Goal: Use online tool/utility: Utilize a website feature to perform a specific function

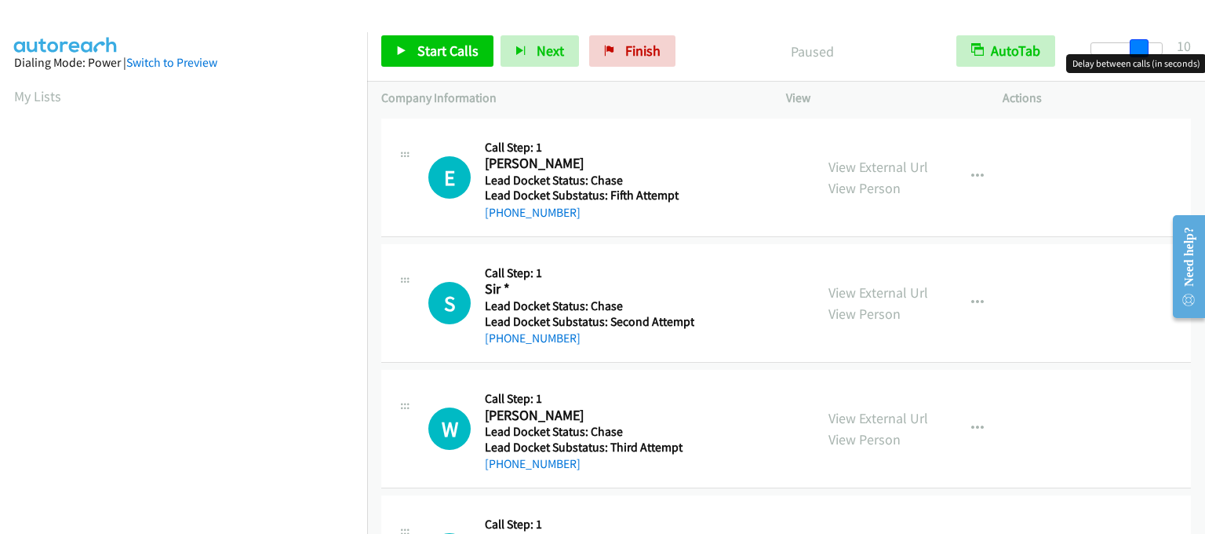
drag, startPoint x: 1102, startPoint y: 43, endPoint x: 1147, endPoint y: 48, distance: 45.8
click at [1147, 48] on span at bounding box center [1139, 48] width 19 height 19
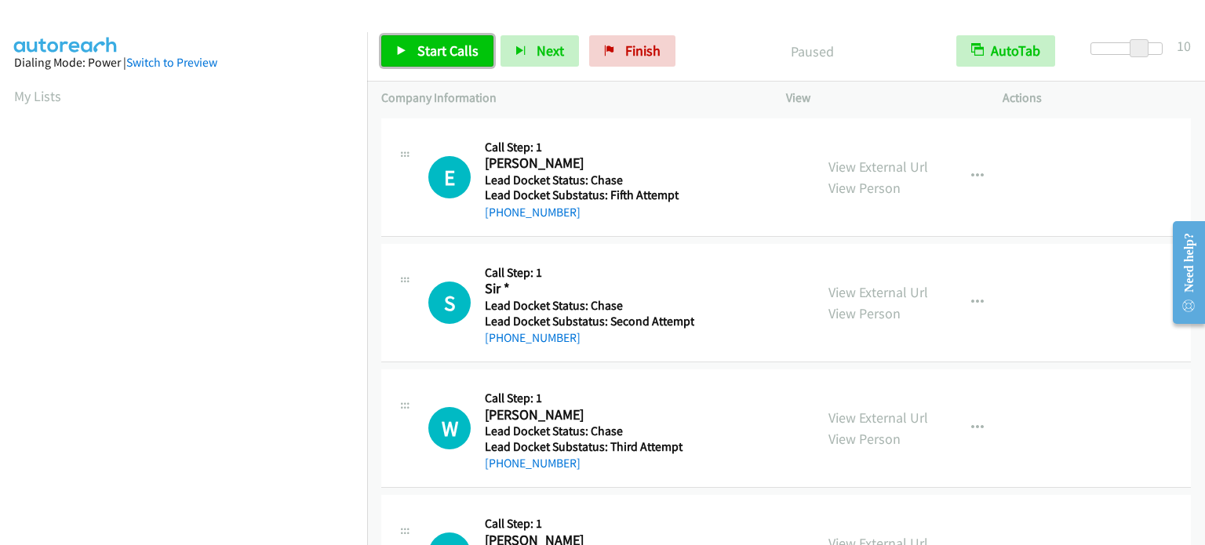
click at [458, 43] on span "Start Calls" at bounding box center [447, 51] width 61 height 18
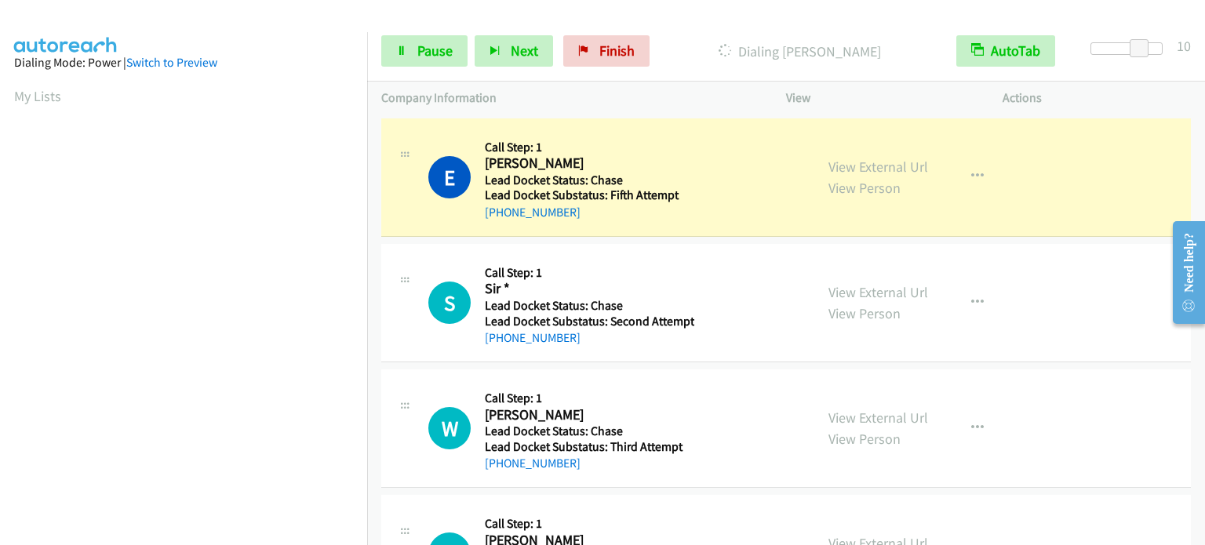
scroll to position [335, 0]
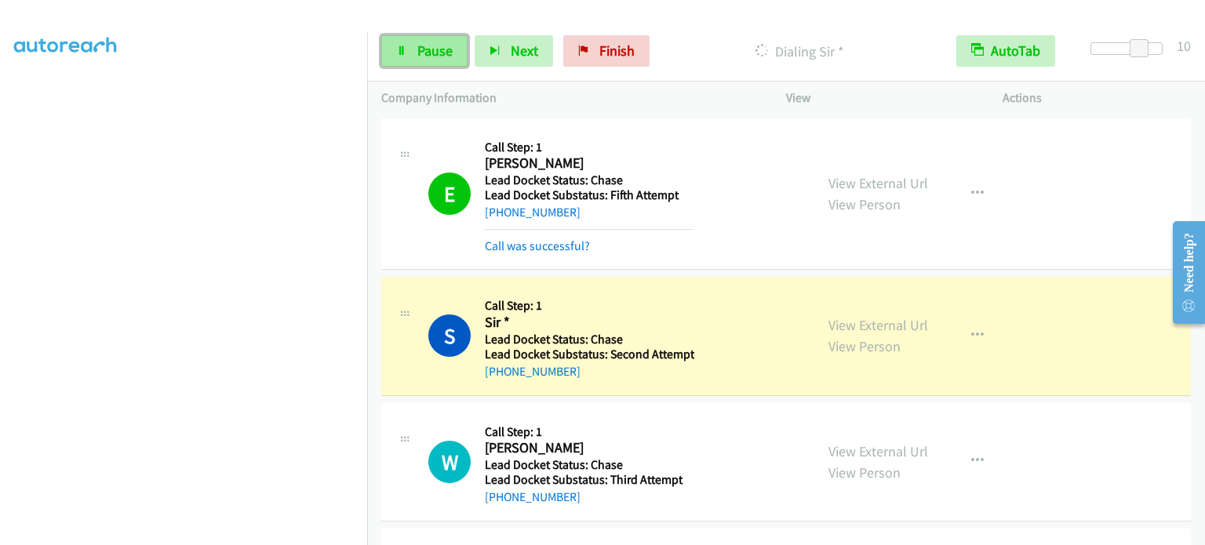
click at [414, 43] on link "Pause" at bounding box center [424, 50] width 86 height 31
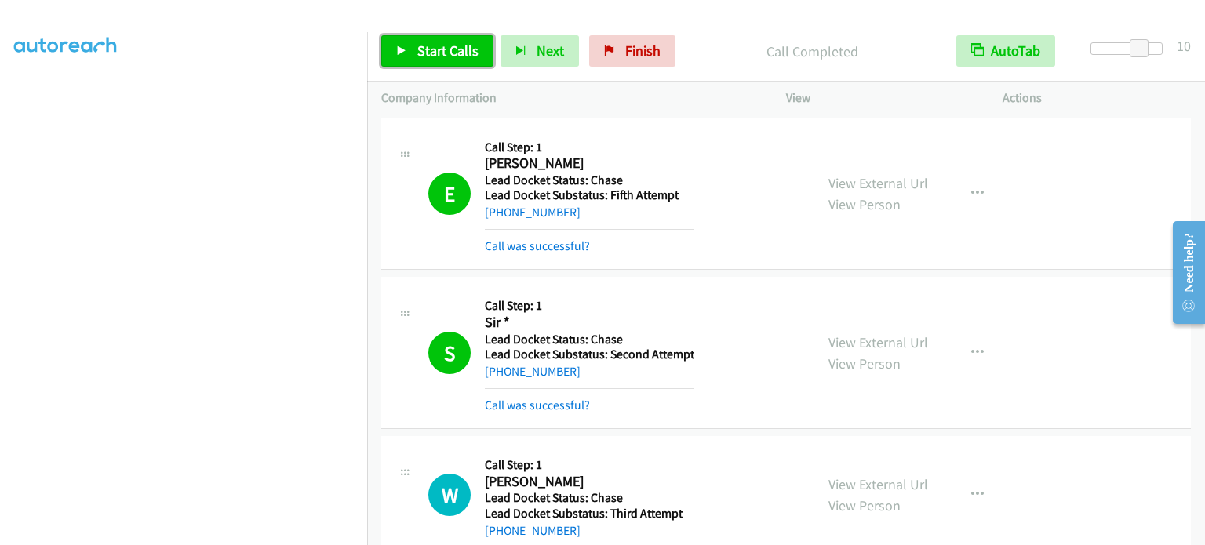
click at [446, 48] on span "Start Calls" at bounding box center [447, 51] width 61 height 18
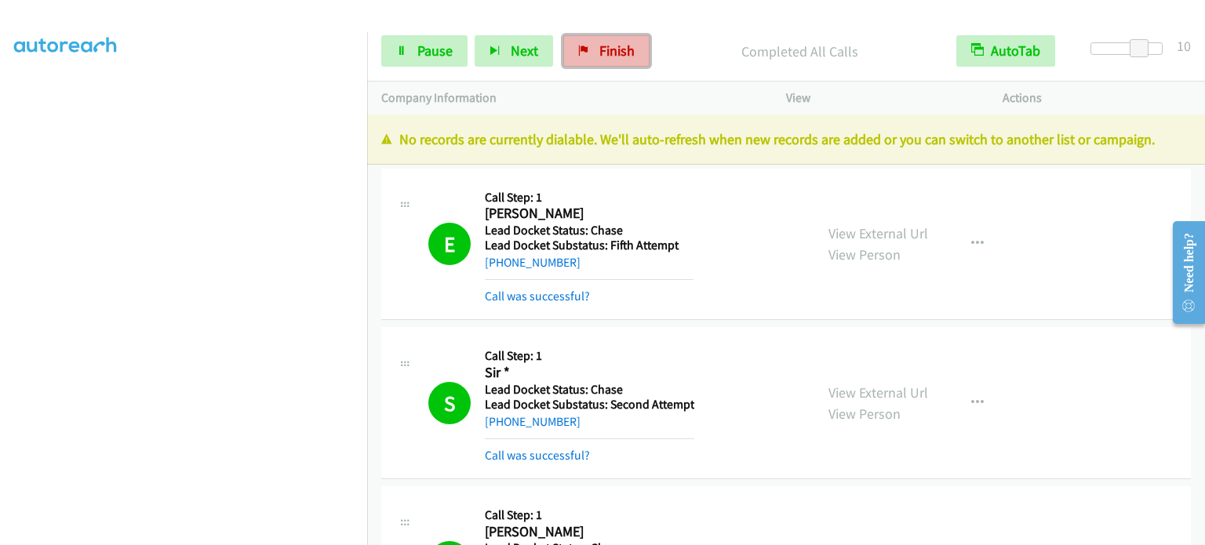
click at [628, 47] on span "Finish" at bounding box center [616, 51] width 35 height 18
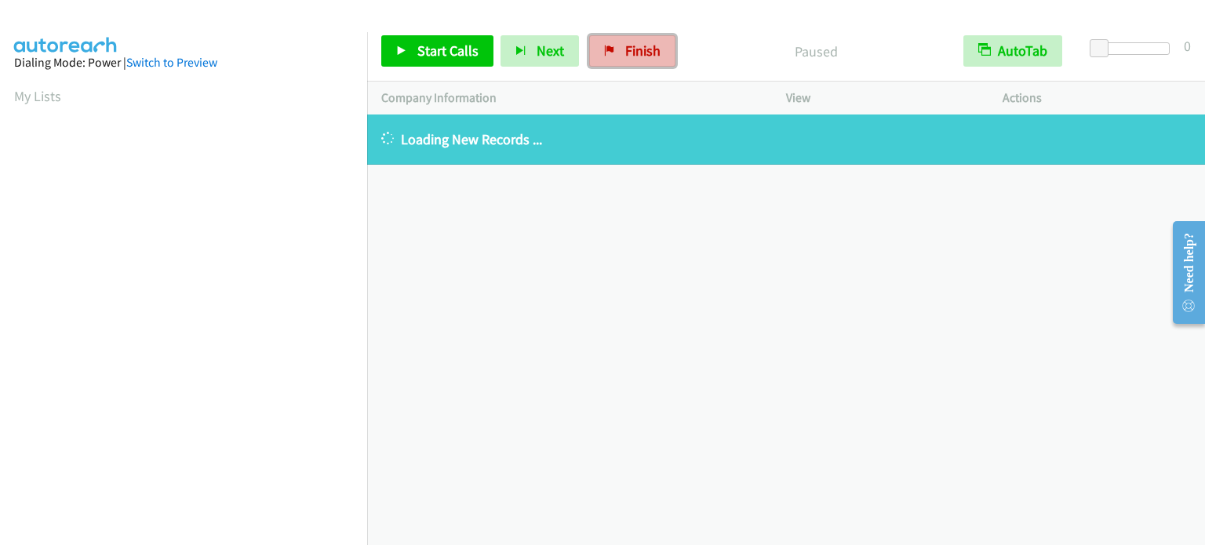
click at [606, 44] on link "Finish" at bounding box center [632, 50] width 86 height 31
click at [13, 97] on aside "Dialing Mode: Power | Switch to Preview My Lists" at bounding box center [183, 466] width 367 height 869
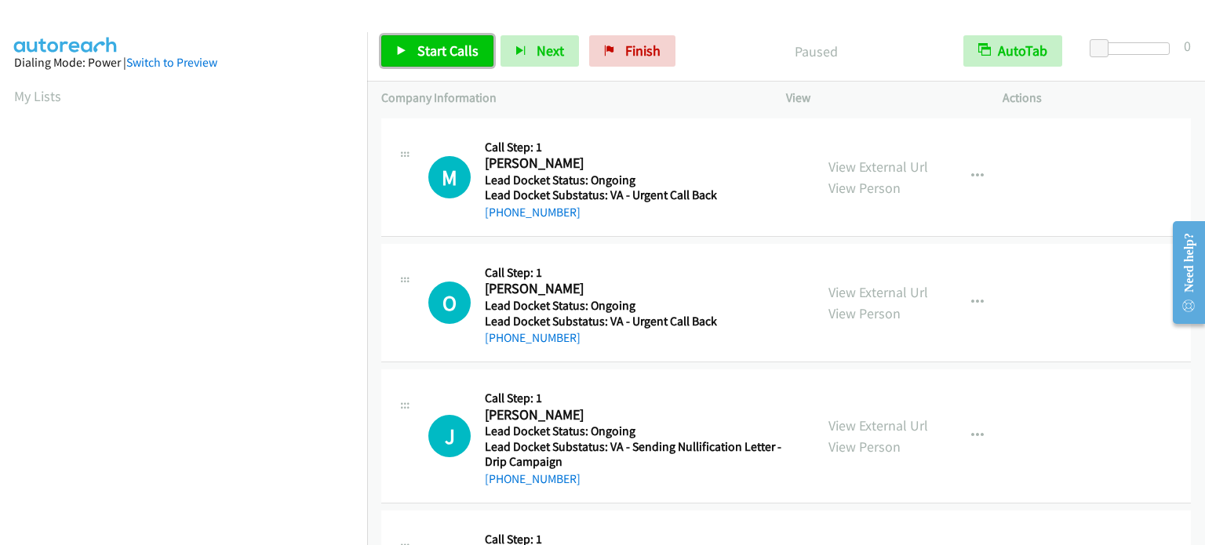
click at [449, 55] on span "Start Calls" at bounding box center [447, 51] width 61 height 18
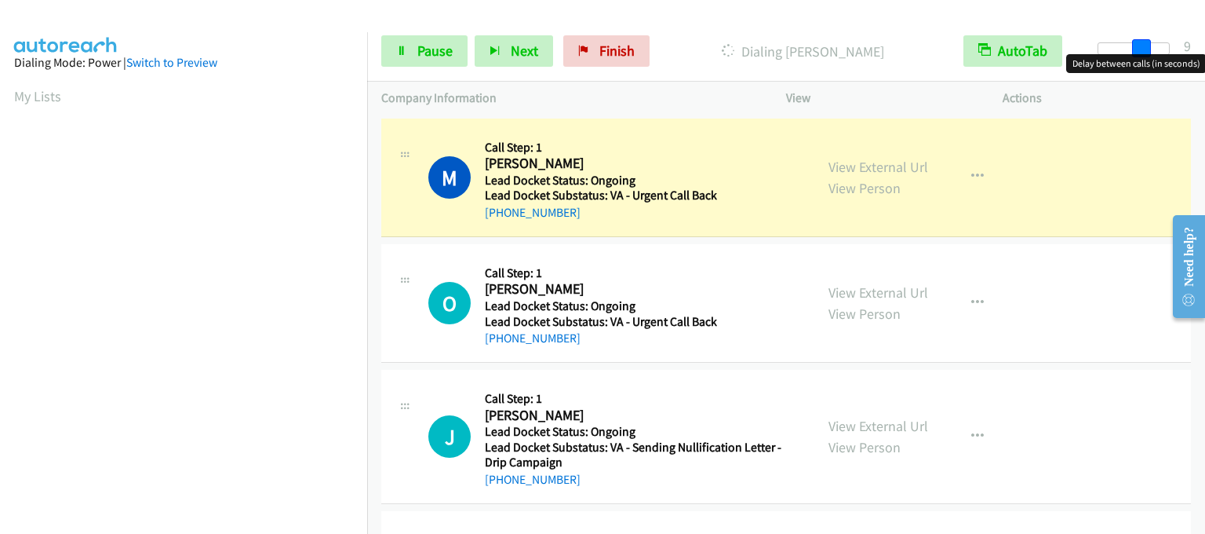
drag, startPoint x: 1102, startPoint y: 45, endPoint x: 1145, endPoint y: 49, distance: 43.4
click at [1145, 49] on span at bounding box center [1141, 48] width 19 height 19
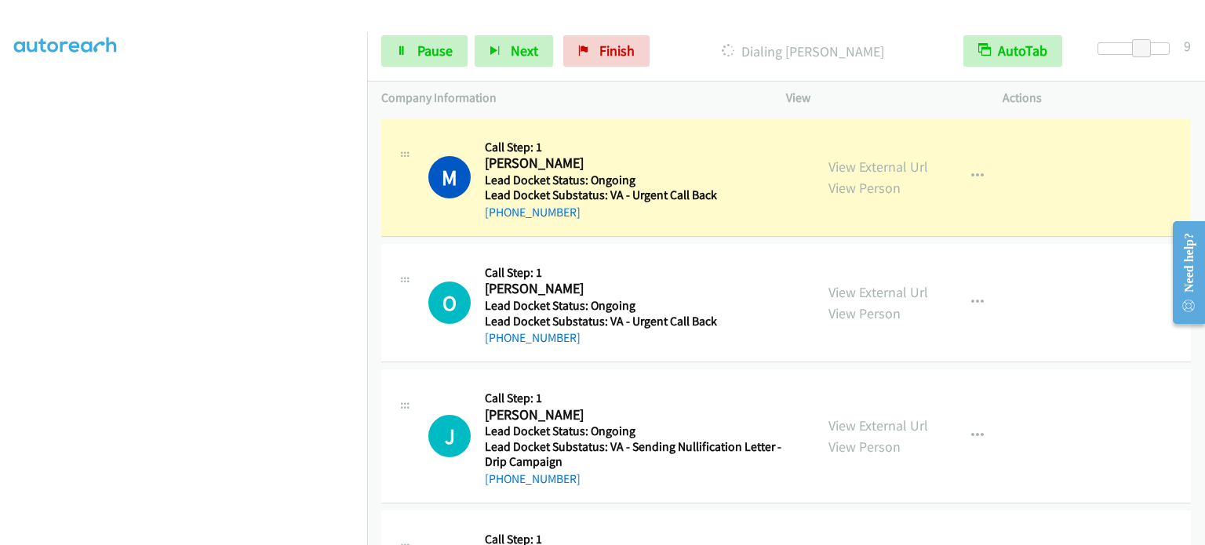
scroll to position [335, 0]
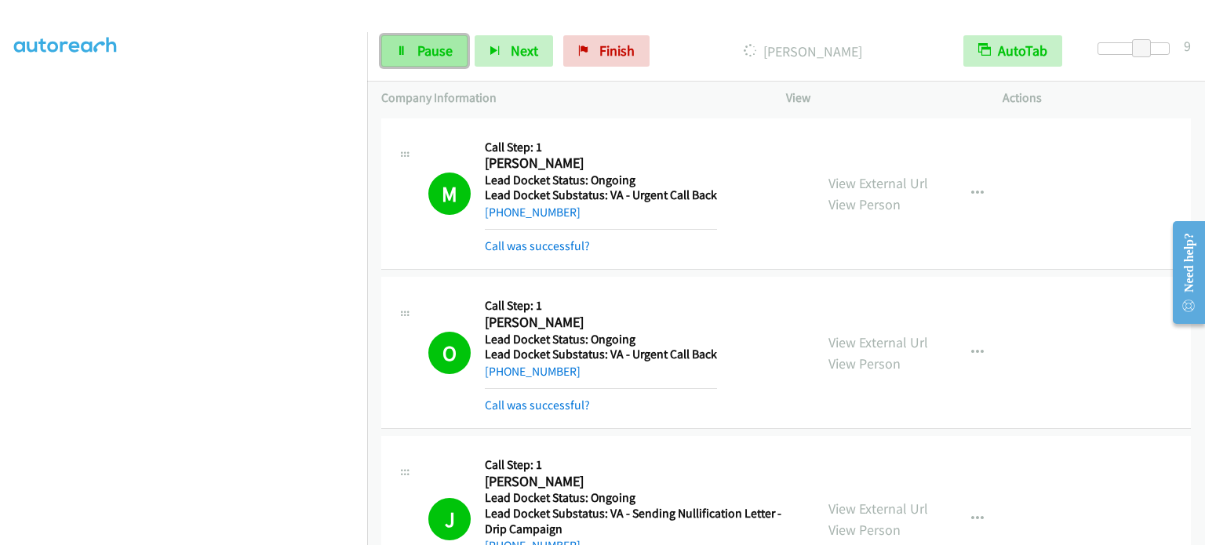
click at [417, 53] on span "Pause" at bounding box center [434, 51] width 35 height 18
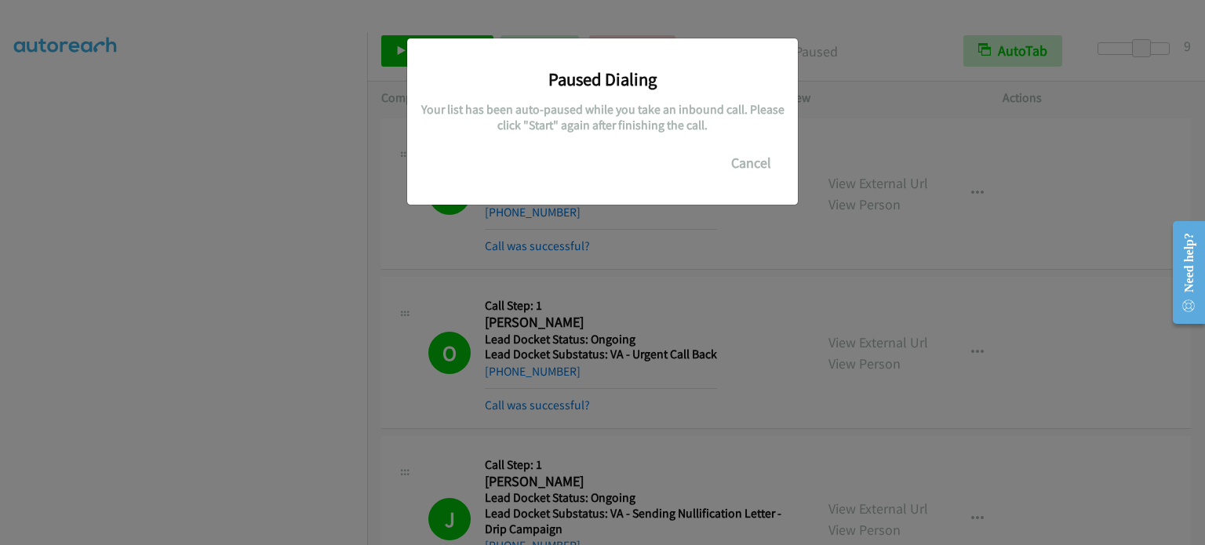
click at [396, 331] on div "Paused Dialing Your list has been auto-paused while you take an inbound call. P…" at bounding box center [602, 279] width 1205 height 531
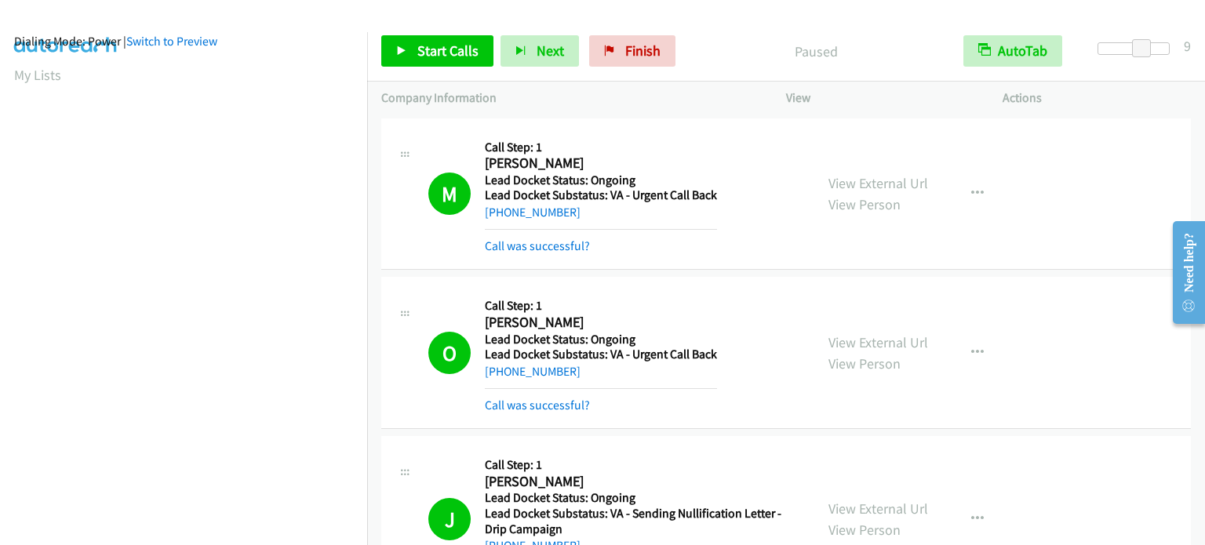
scroll to position [0, 0]
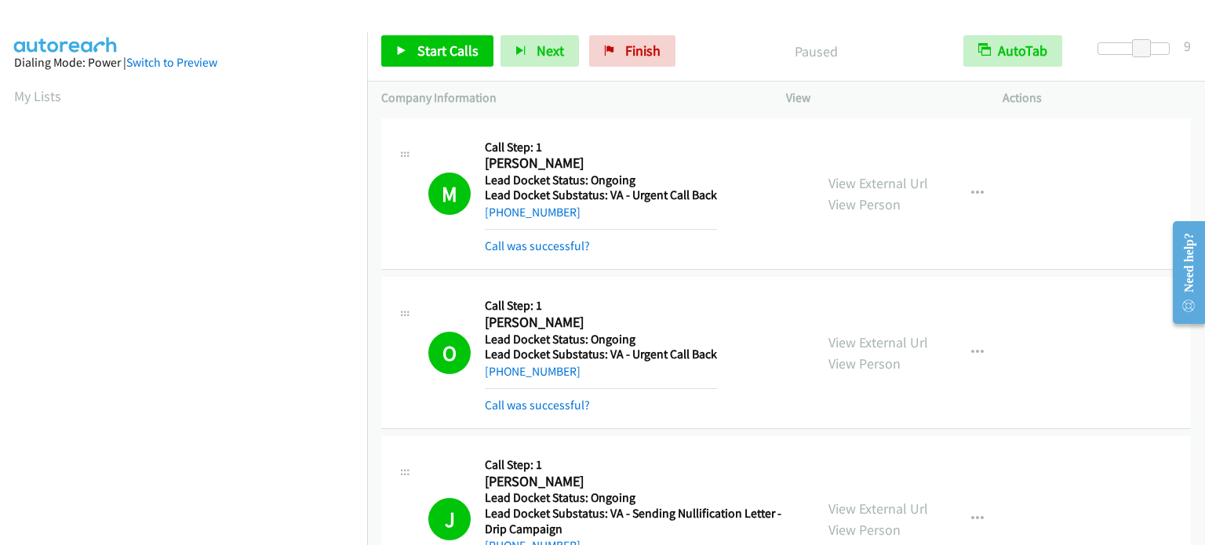
click at [32, 86] on section "My Lists" at bounding box center [183, 96] width 339 height 21
click at [30, 96] on link "My Lists" at bounding box center [37, 96] width 47 height 18
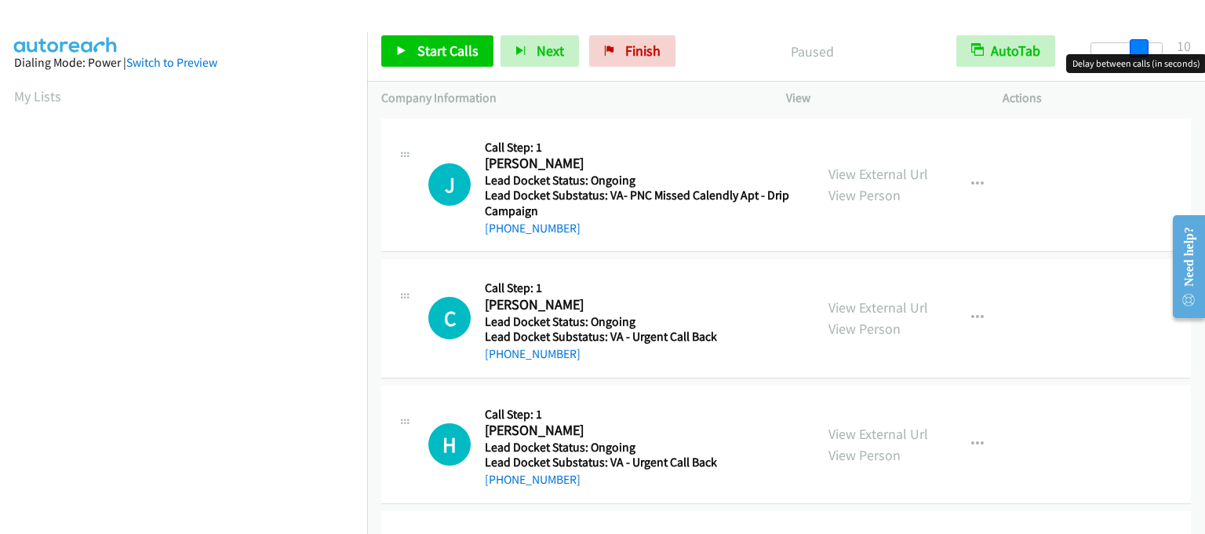
drag, startPoint x: 1105, startPoint y: 41, endPoint x: 1152, endPoint y: 49, distance: 47.7
click at [1152, 49] on div at bounding box center [1127, 48] width 72 height 13
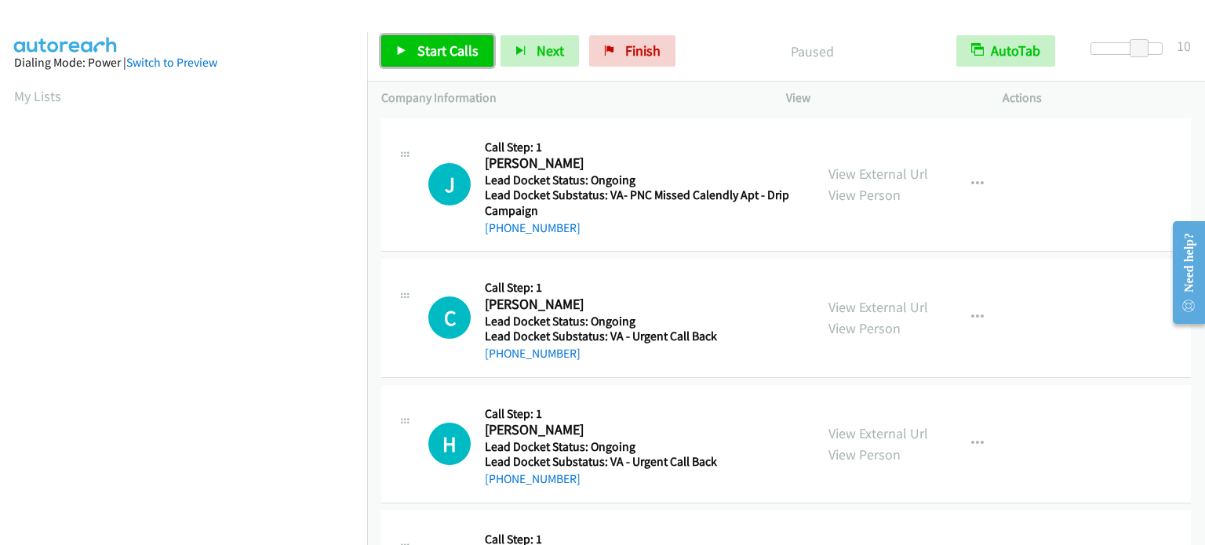
click at [424, 47] on span "Start Calls" at bounding box center [447, 51] width 61 height 18
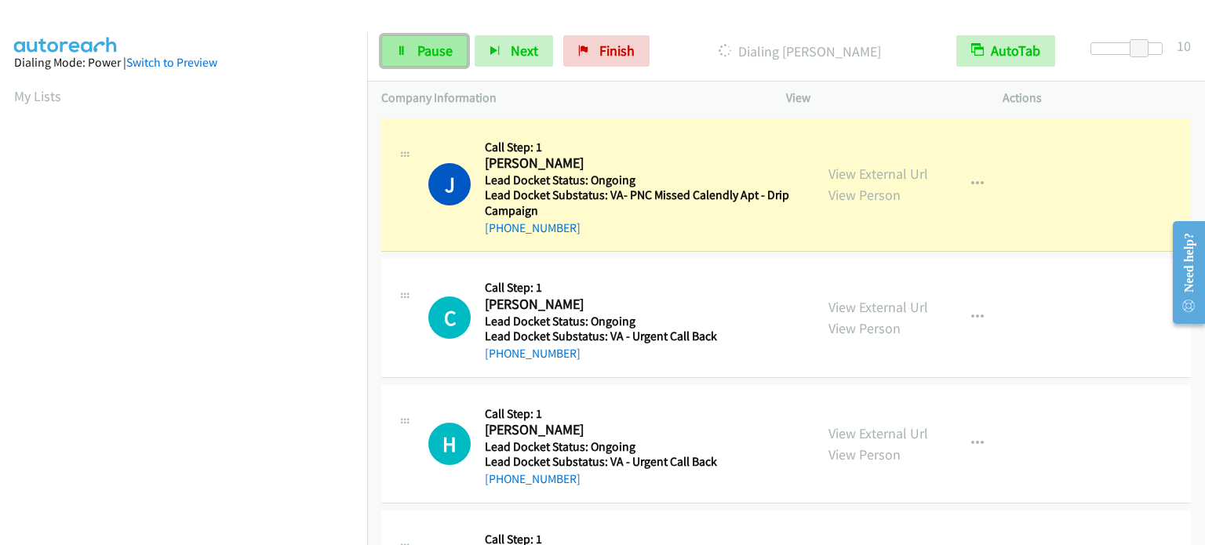
click at [445, 49] on span "Pause" at bounding box center [434, 51] width 35 height 18
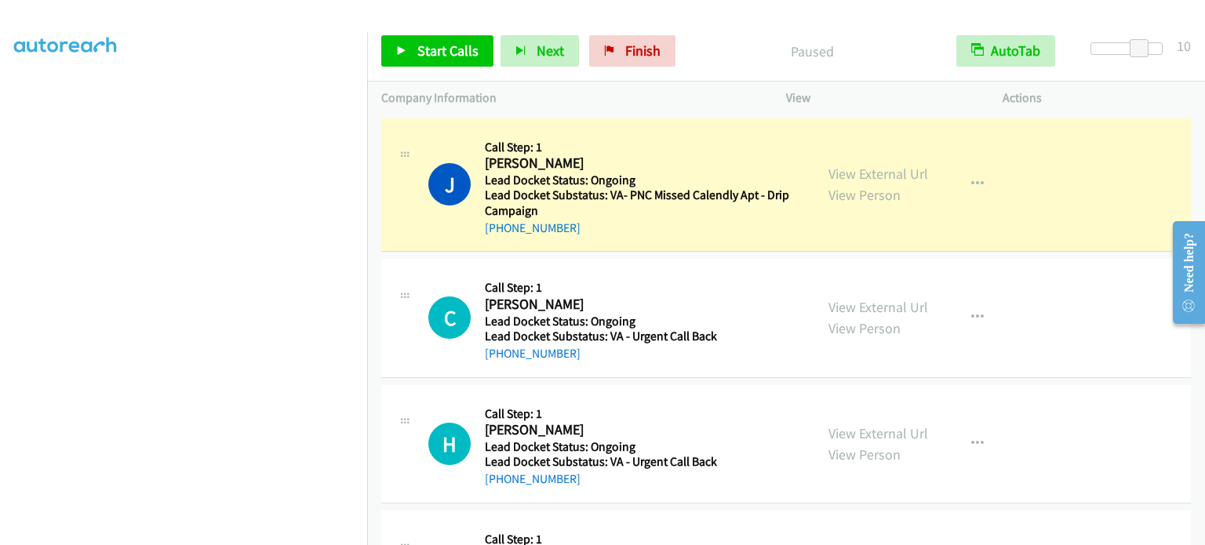
scroll to position [335, 0]
